Goal: Check status: Check status

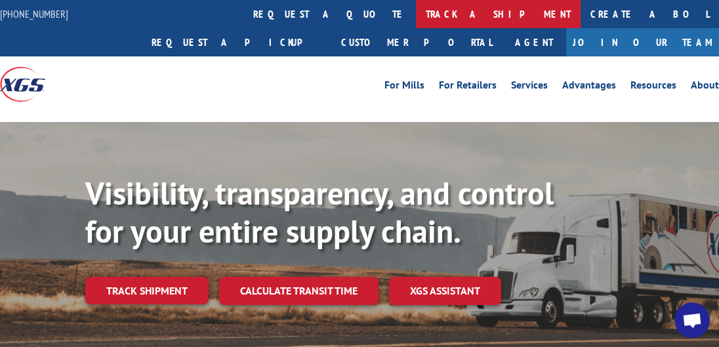
click at [416, 18] on link "track a shipment" at bounding box center [498, 14] width 165 height 28
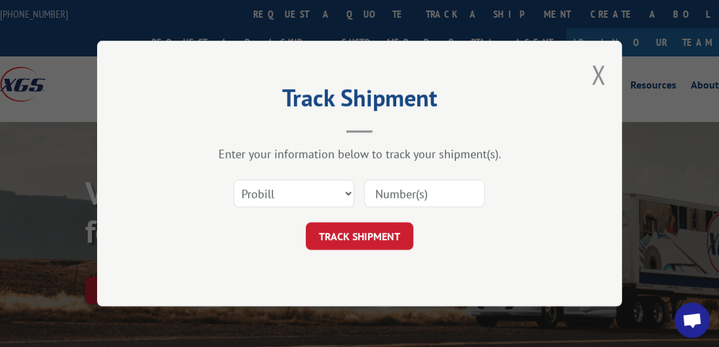
click at [400, 194] on input at bounding box center [424, 194] width 121 height 28
type input "17693476"
click at [375, 232] on button "TRACK SHIPMENT" at bounding box center [360, 237] width 108 height 28
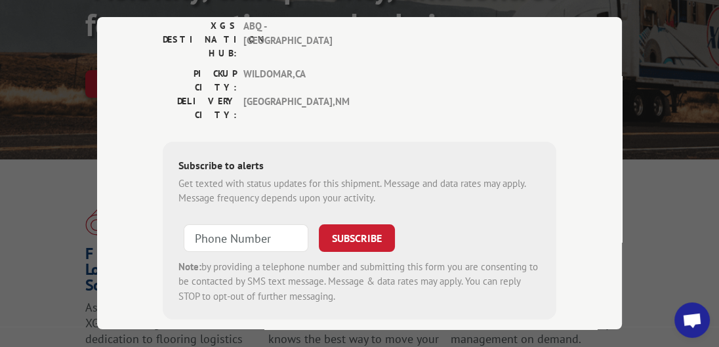
scroll to position [279, 0]
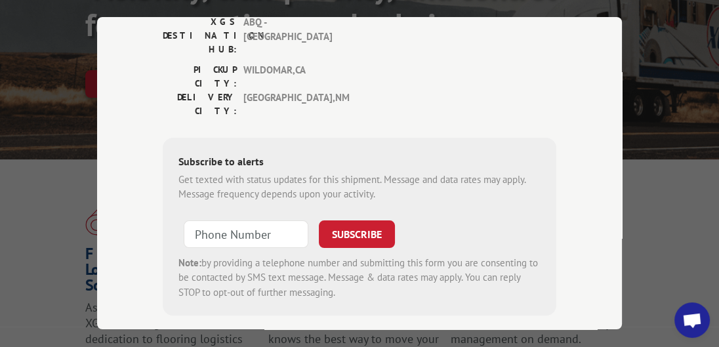
click at [656, 238] on div "Track Shipment ESTIMATED DELIVERY TIME: [DATE] The estimated time is using the …" at bounding box center [359, 173] width 719 height 347
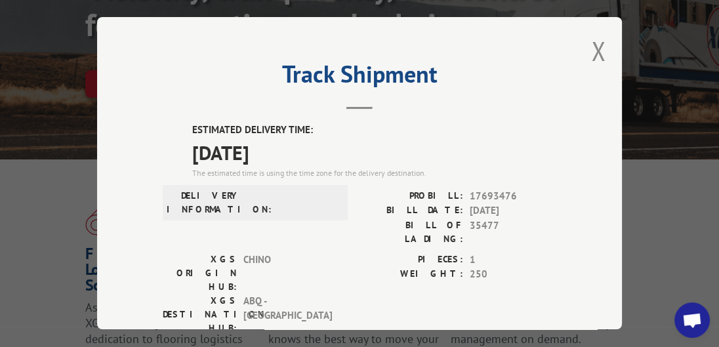
click at [589, 57] on div "Track Shipment ESTIMATED DELIVERY TIME: [DATE] The estimated time is using the …" at bounding box center [359, 173] width 525 height 312
click at [596, 57] on button "Close modal" at bounding box center [598, 50] width 14 height 35
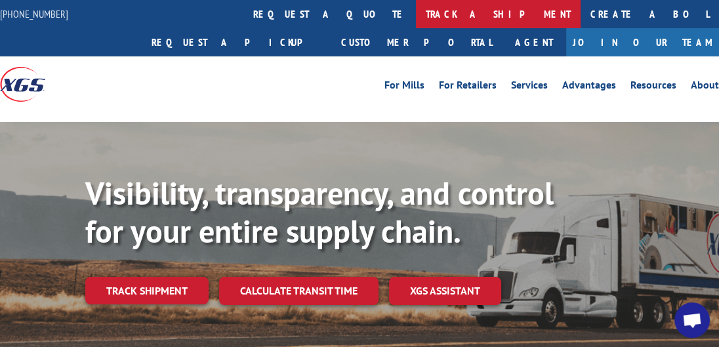
click at [416, 18] on link "track a shipment" at bounding box center [498, 14] width 165 height 28
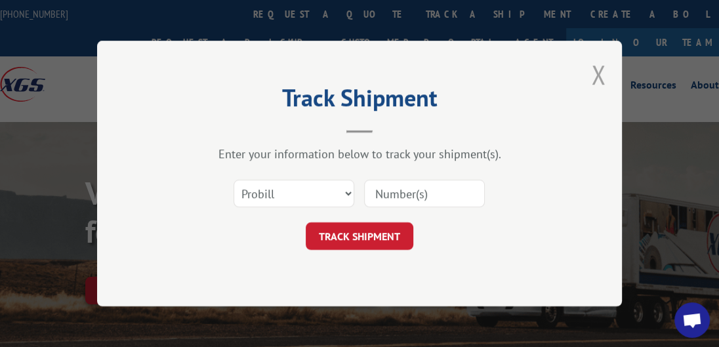
click at [600, 75] on button "Close modal" at bounding box center [598, 74] width 14 height 35
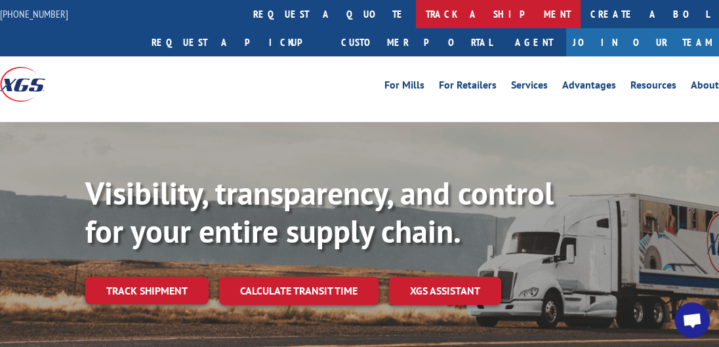
click at [416, 9] on link "track a shipment" at bounding box center [498, 14] width 165 height 28
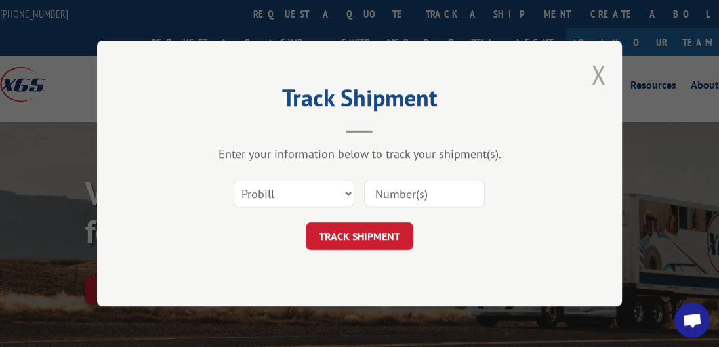
click at [596, 65] on button "Close modal" at bounding box center [598, 74] width 14 height 35
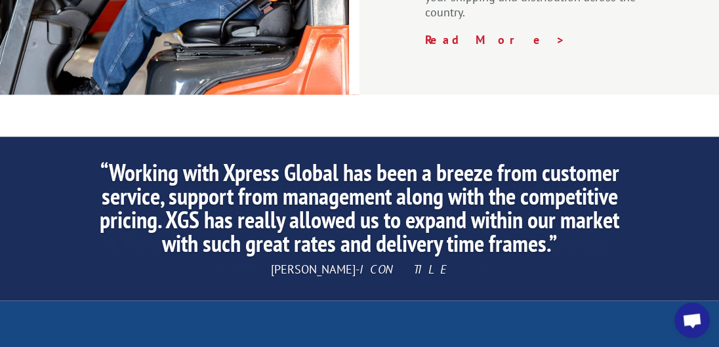
scroll to position [2367, 0]
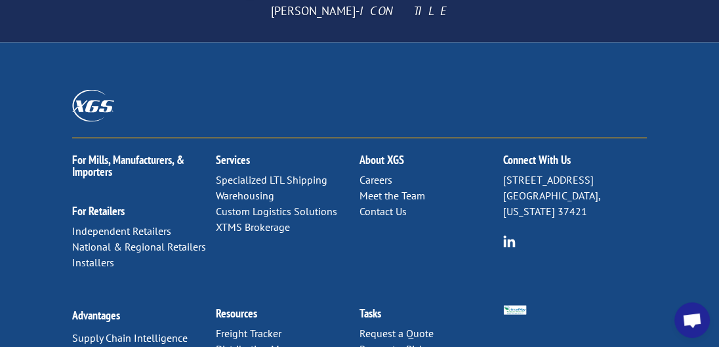
click at [267, 343] on link "Distribution Map" at bounding box center [253, 349] width 75 height 13
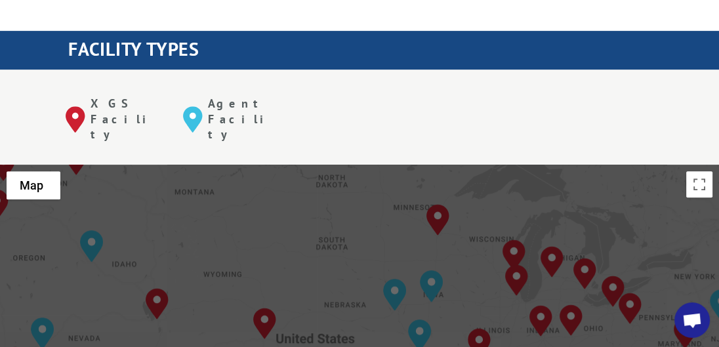
scroll to position [551, 0]
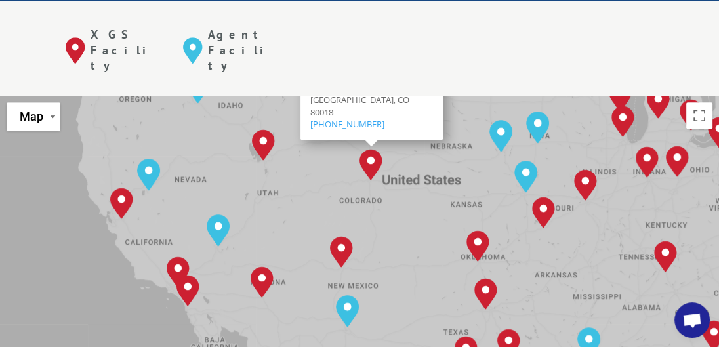
drag, startPoint x: 209, startPoint y: 233, endPoint x: 319, endPoint y: 138, distance: 145.2
click at [319, 138] on div "Albuquerque, NM Baltimore, MD Boise, ID Chicago, IL Chino, CA Cleveland, OH Dal…" at bounding box center [359, 312] width 719 height 432
